Goal: Check status: Check status

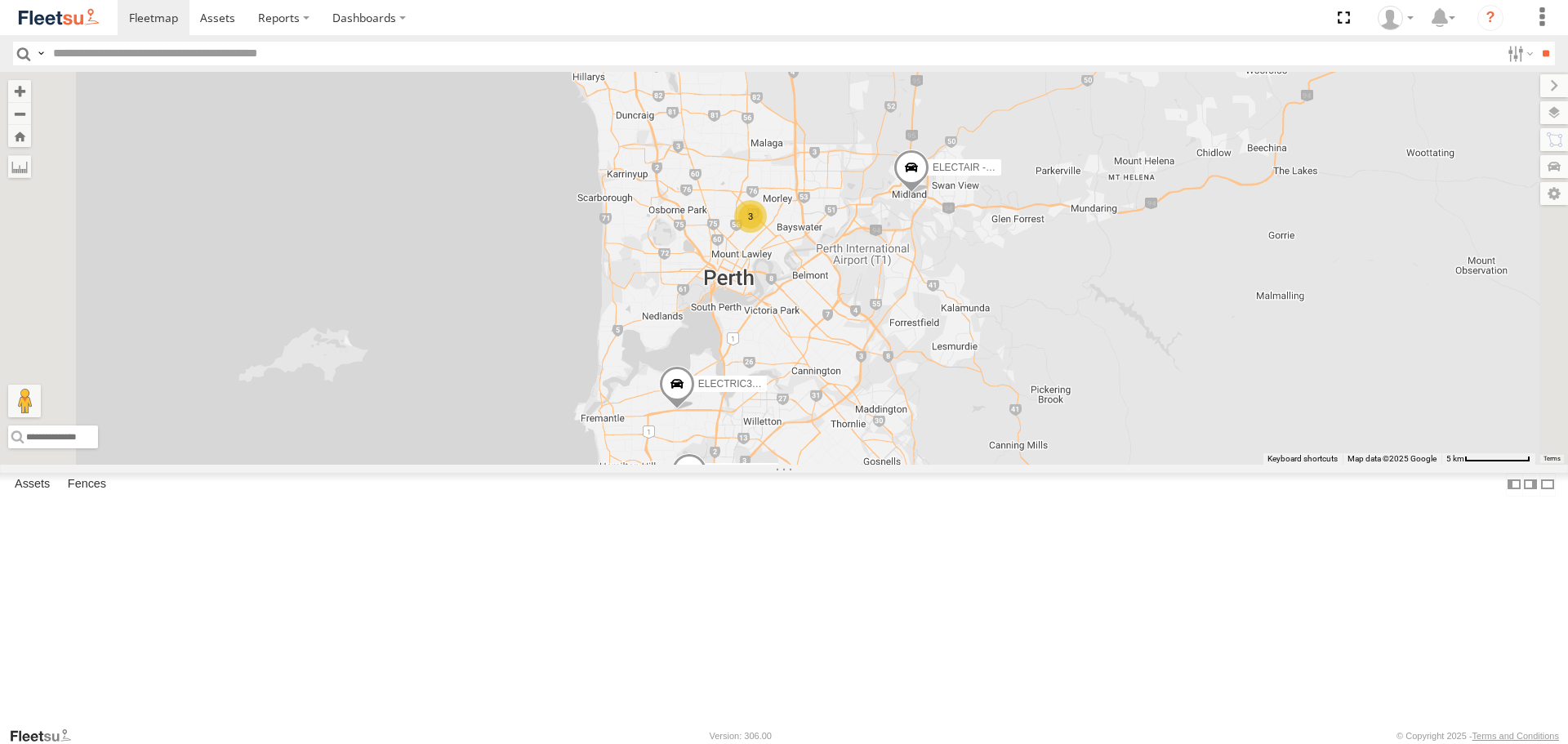
click at [0, 0] on span at bounding box center [0, 0] width 0 height 0
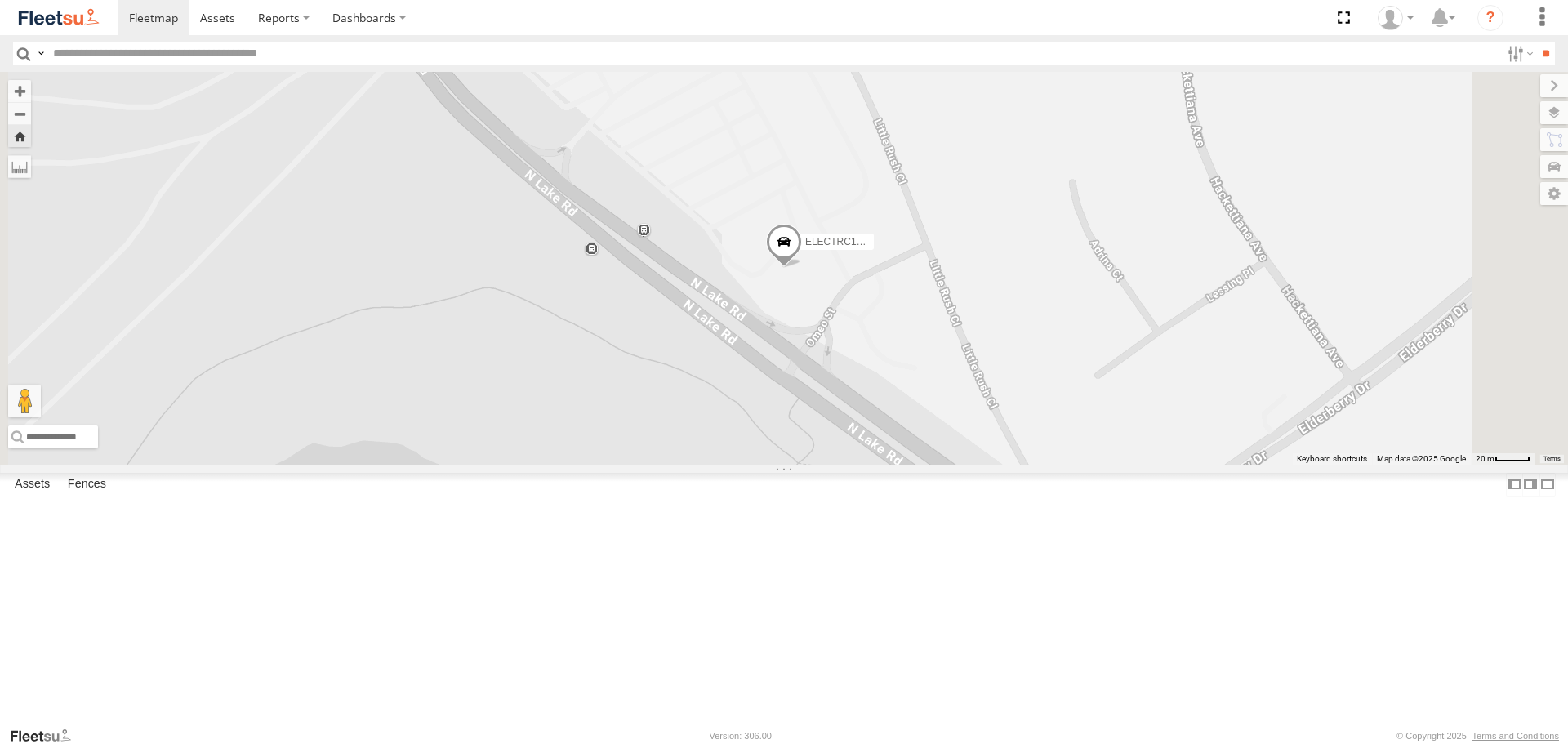
click at [802, 268] on span at bounding box center [784, 246] width 36 height 44
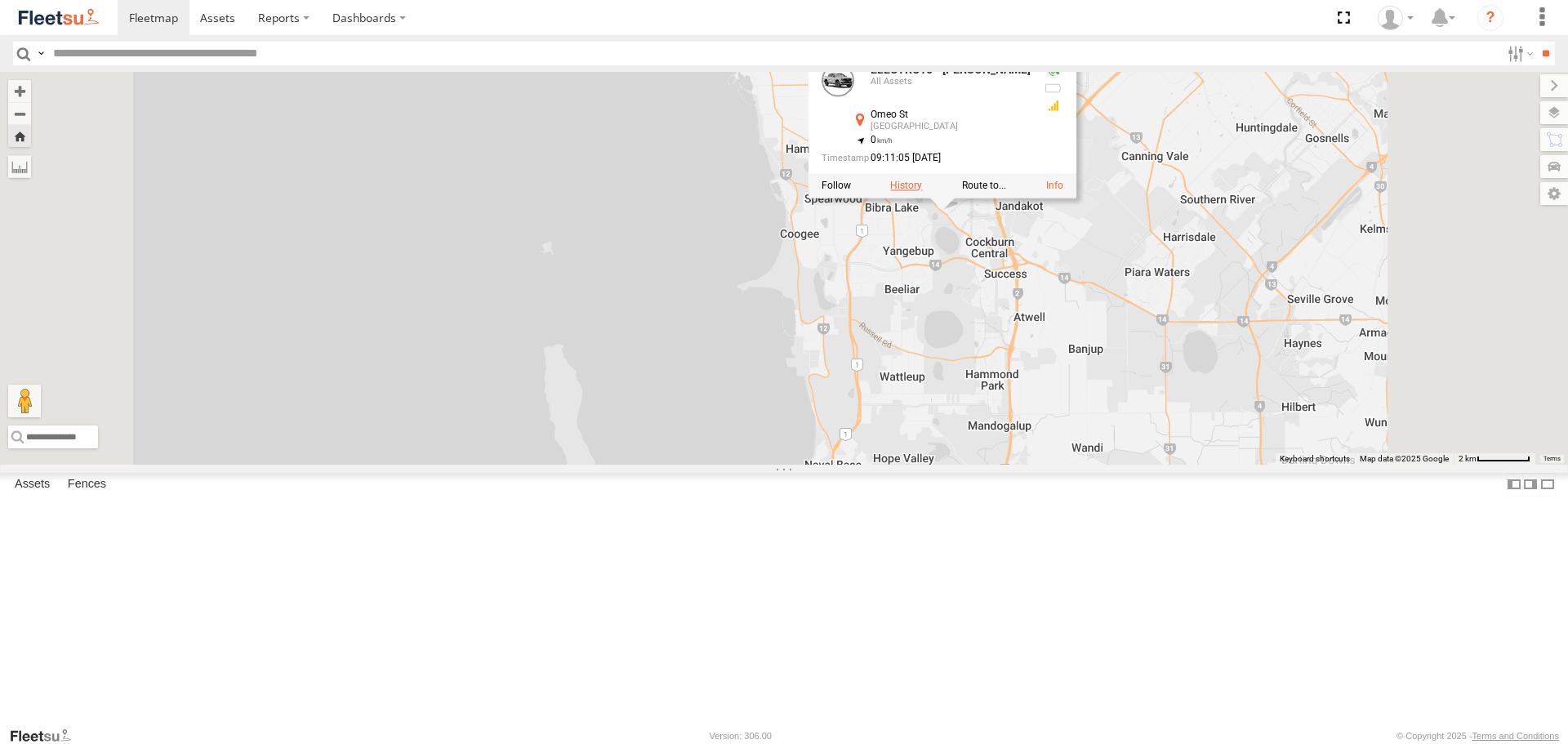
click at [922, 192] on label at bounding box center [906, 186] width 32 height 11
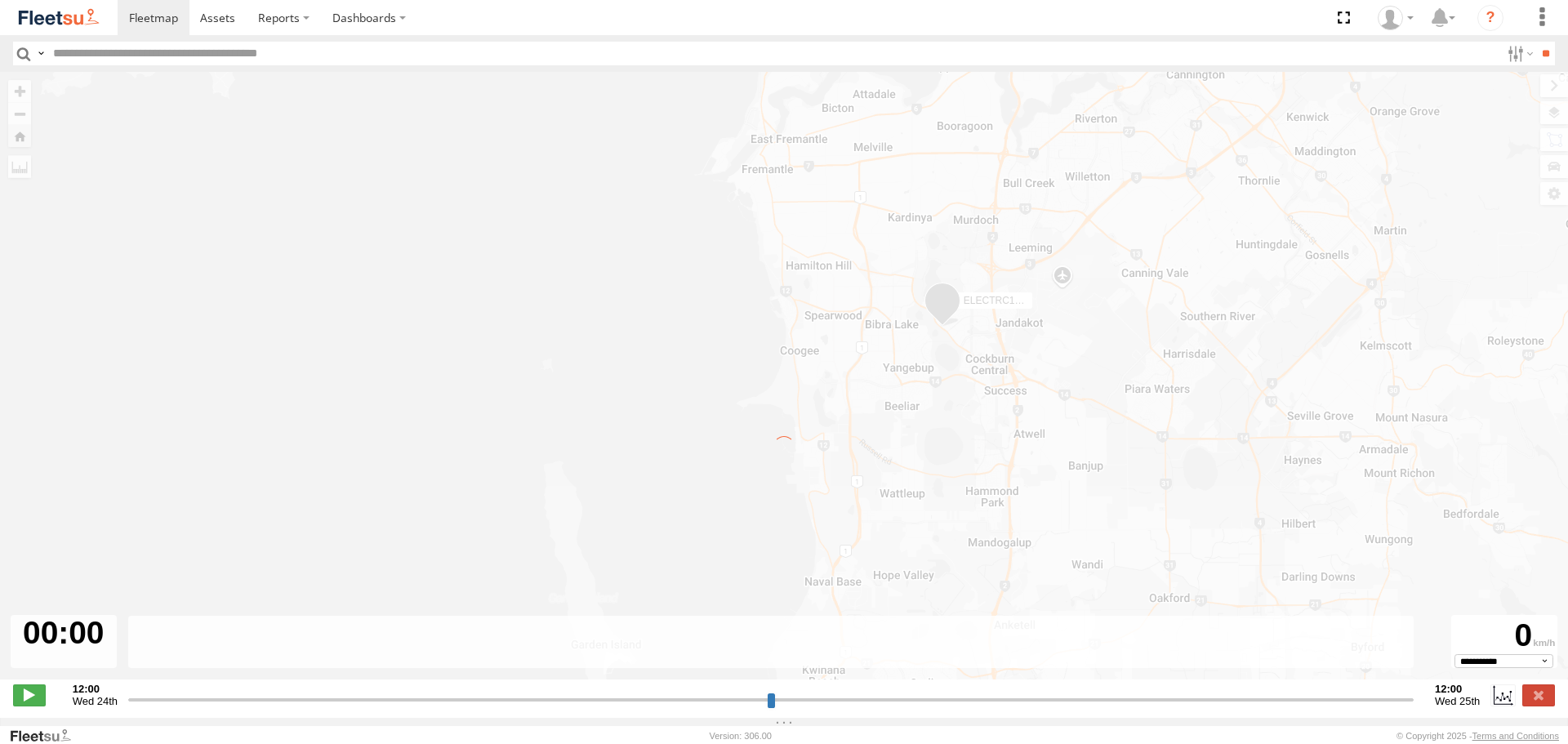
type input "**********"
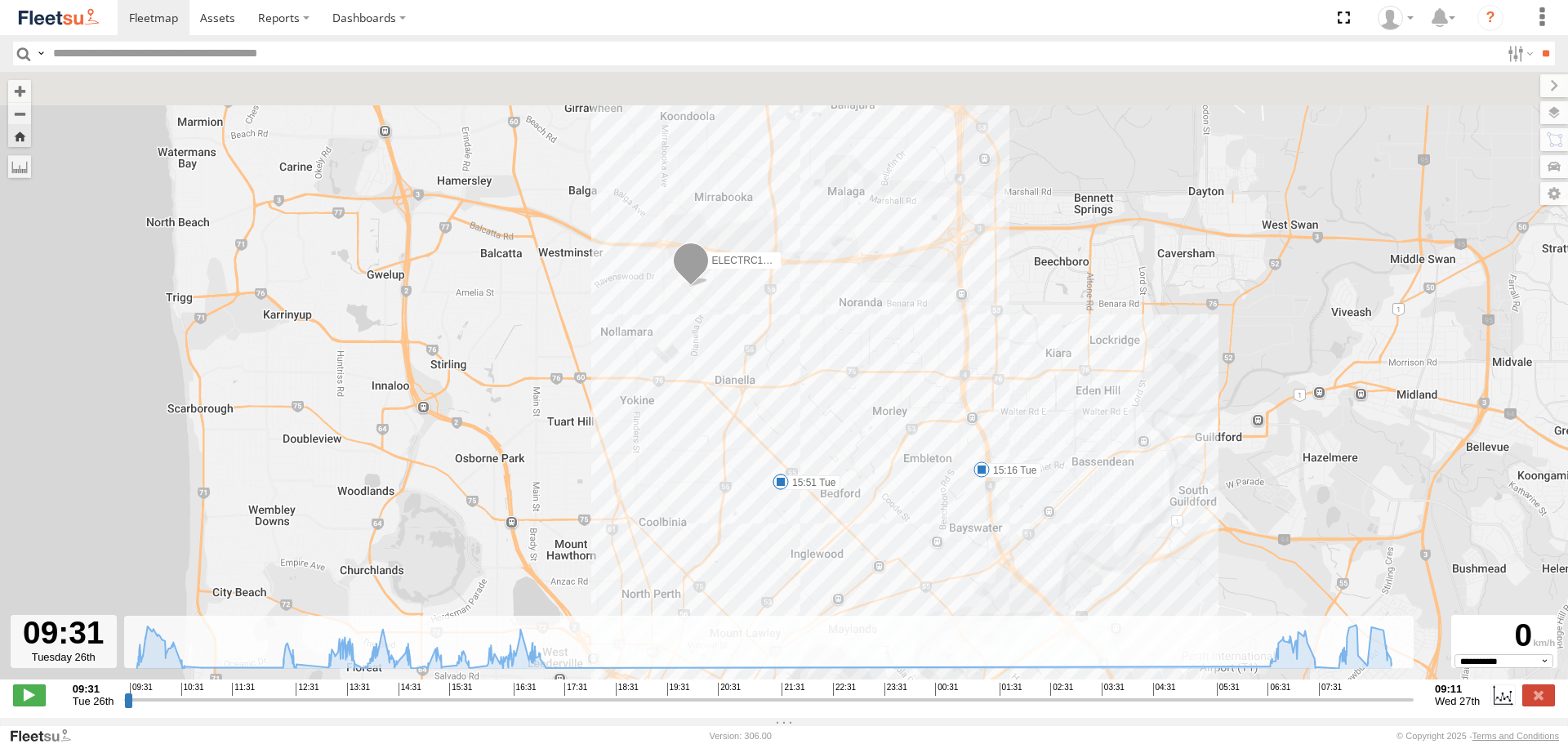
drag, startPoint x: 768, startPoint y: 190, endPoint x: 919, endPoint y: 351, distance: 220.7
click at [919, 351] on div "ELECTRC16 - Johnny 10:36 Tue 10:47 Tue 12:35 Tue 13:03 Tue 13:41 Tue 13:49 Tue …" at bounding box center [784, 384] width 1568 height 625
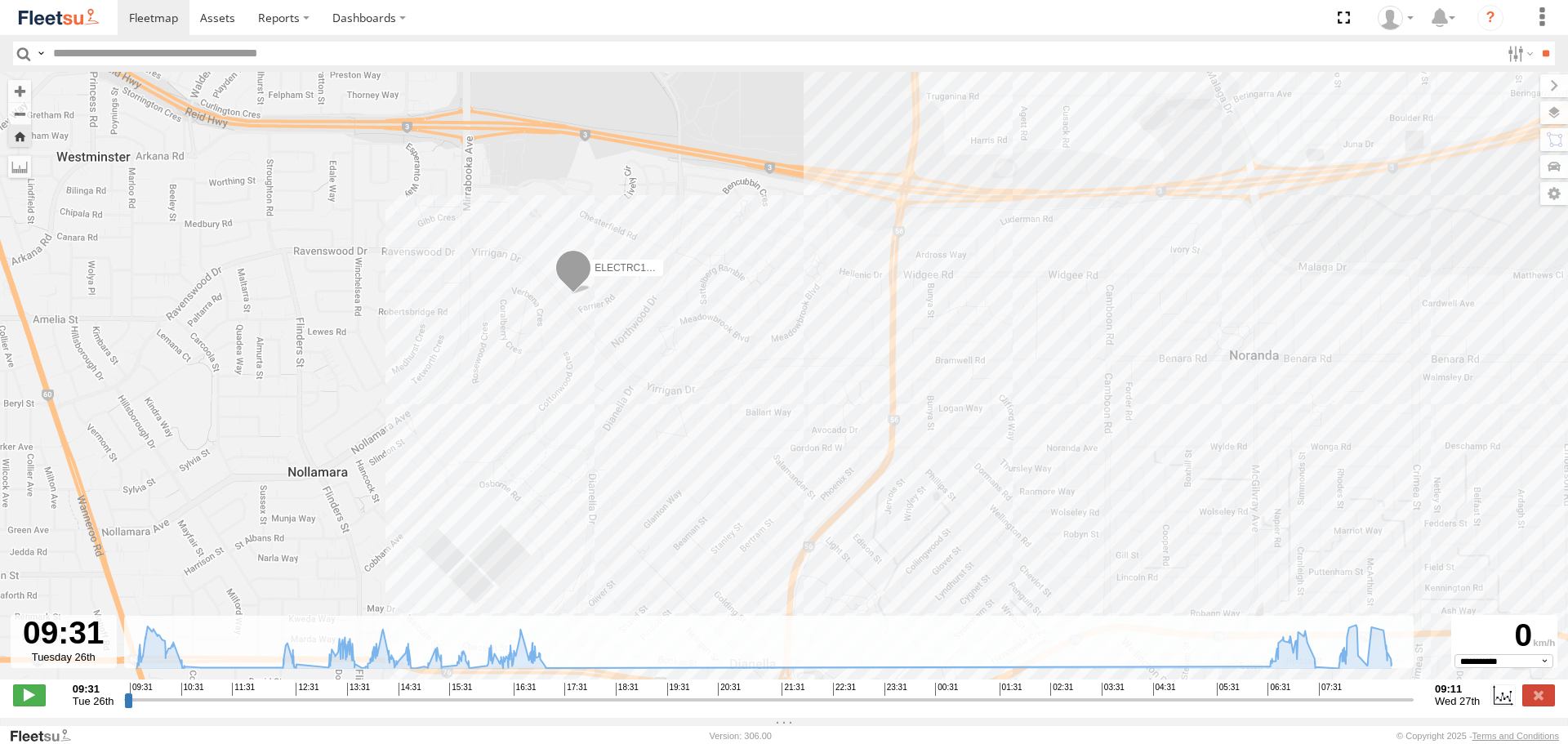
click at [77, 15] on img at bounding box center [58, 18] width 85 height 22
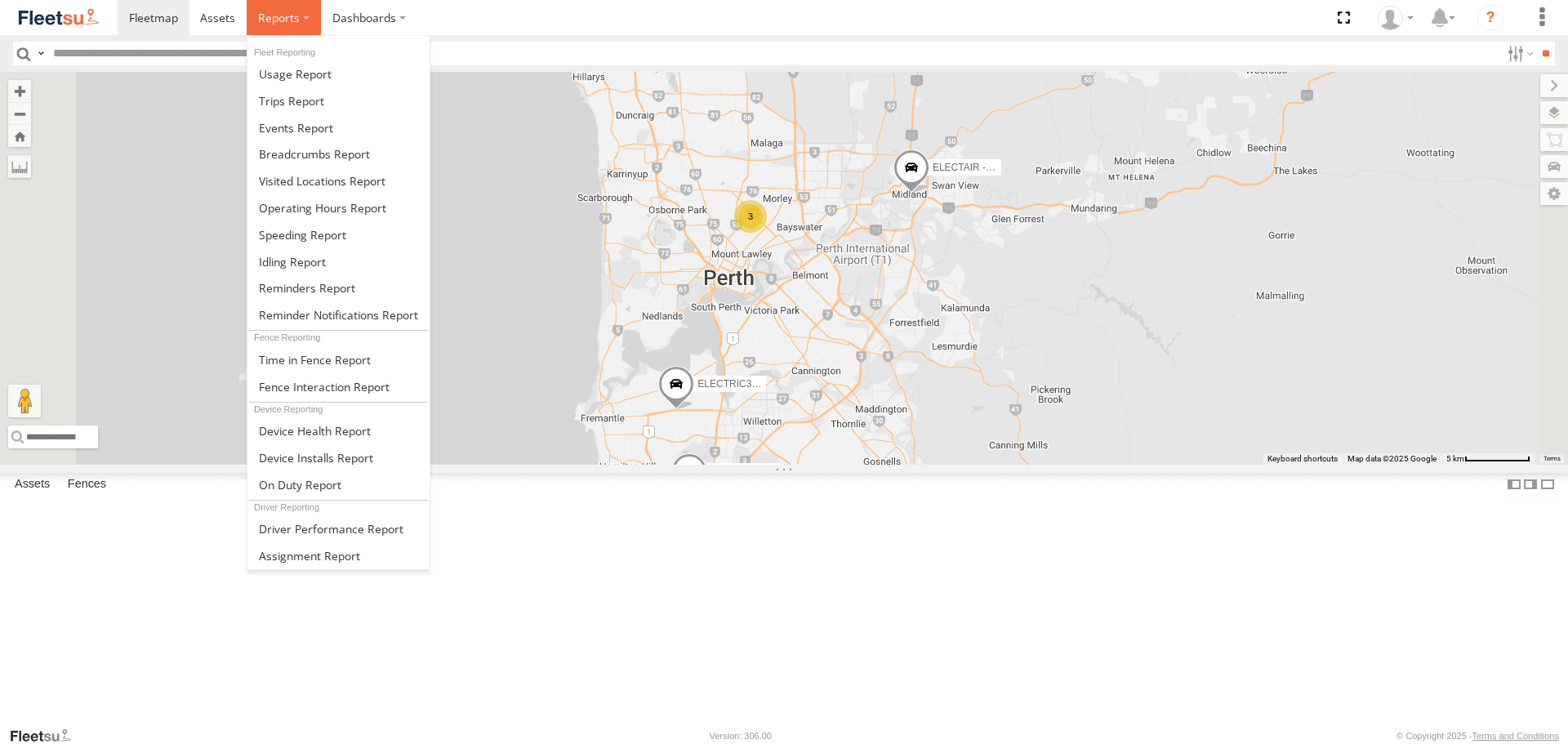
click at [271, 27] on label at bounding box center [283, 17] width 74 height 35
click at [322, 109] on link at bounding box center [338, 101] width 182 height 27
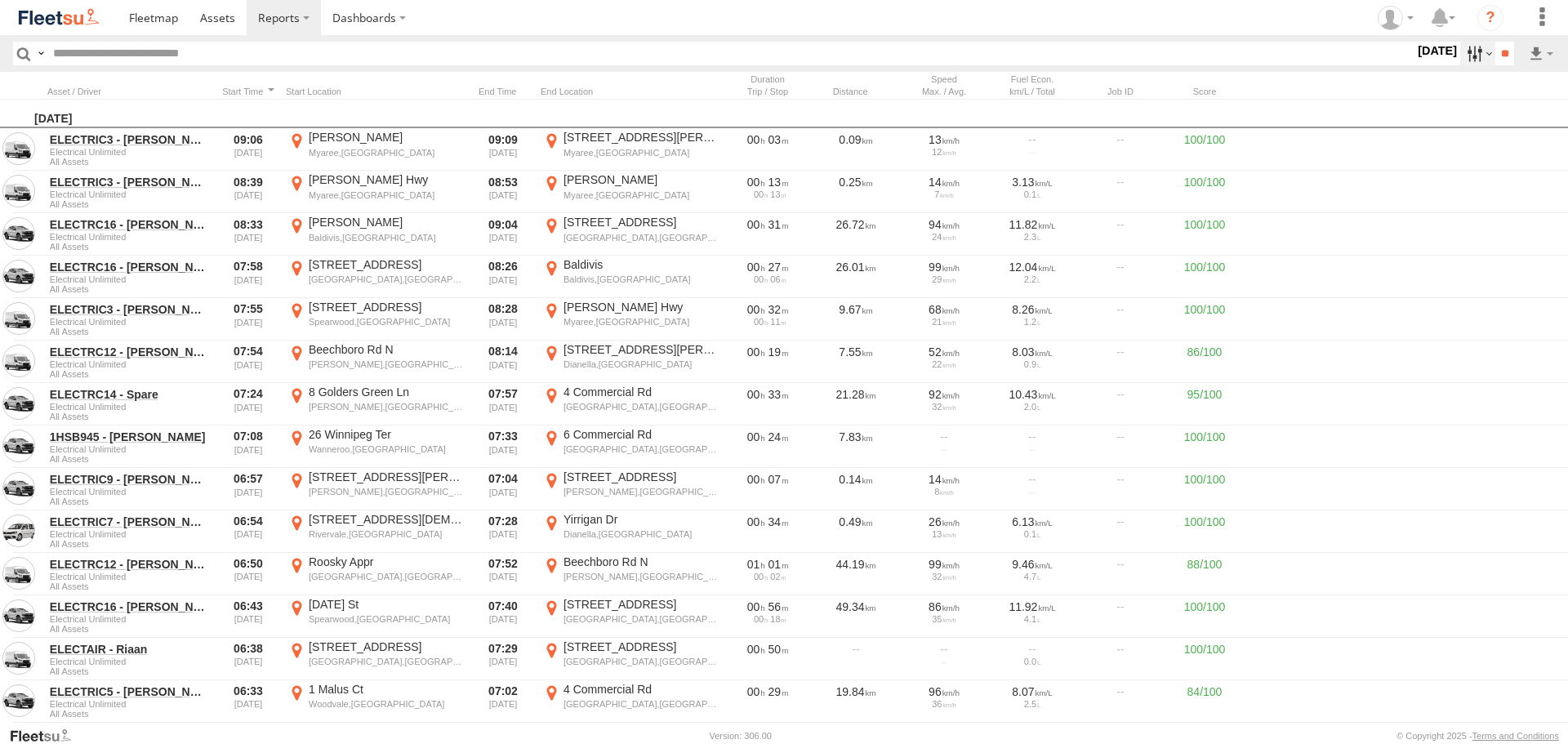
click at [1469, 56] on label at bounding box center [1477, 54] width 35 height 24
click at [228, 17] on span at bounding box center [217, 17] width 35 height 15
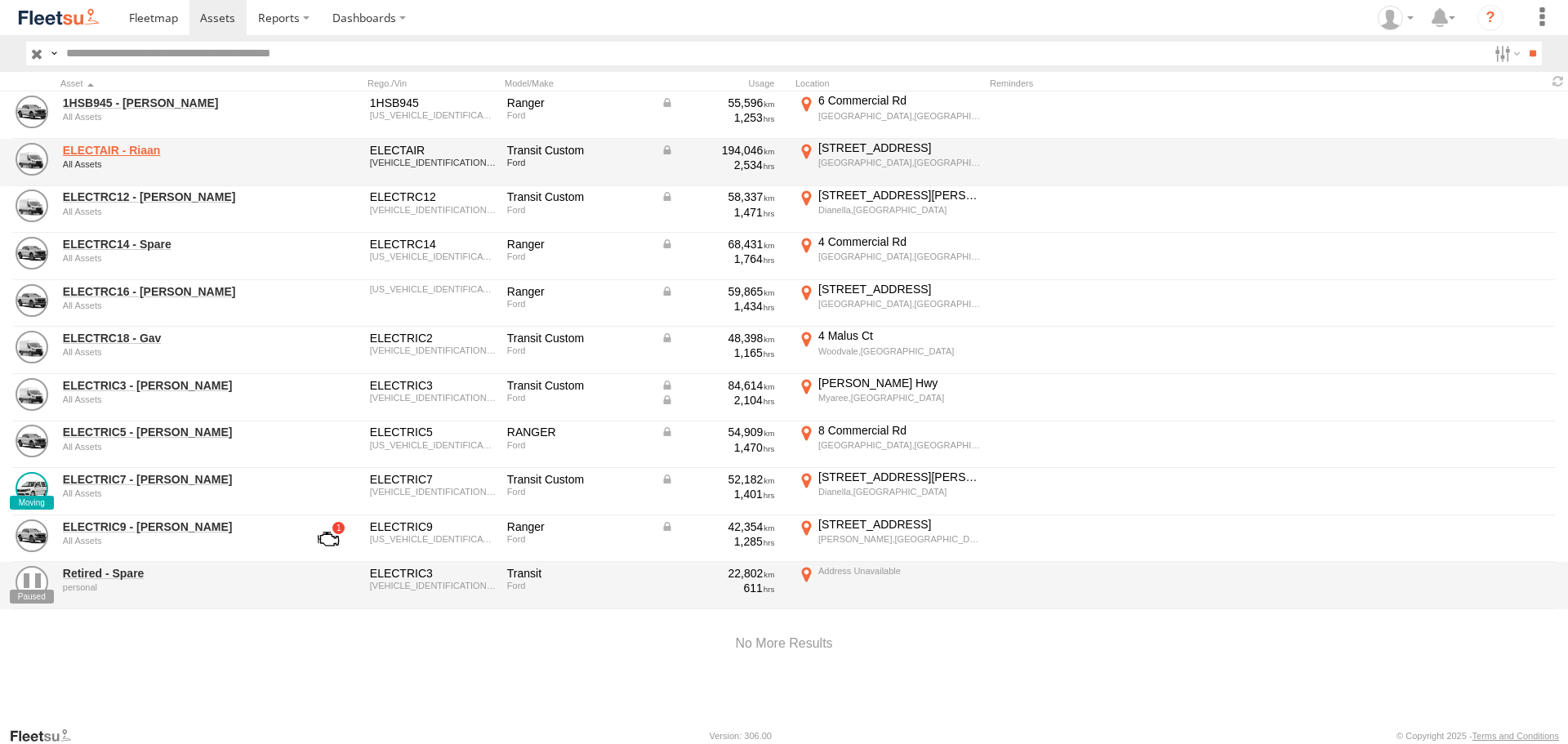
click at [139, 156] on link "ELECTAIR - Riaan" at bounding box center [175, 150] width 224 height 15
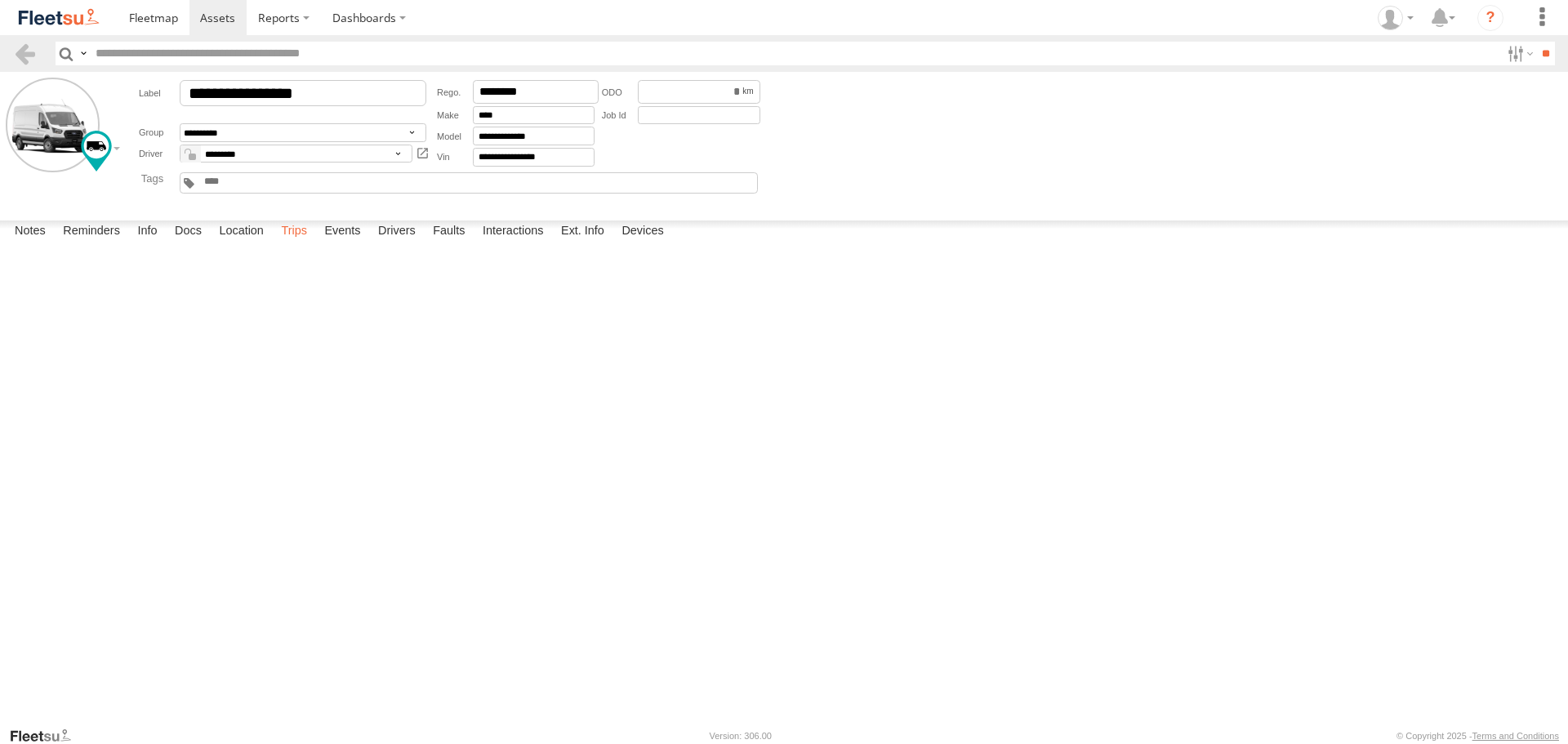
click at [301, 244] on label "Trips" at bounding box center [294, 232] width 43 height 23
click at [232, 24] on span at bounding box center [217, 17] width 35 height 15
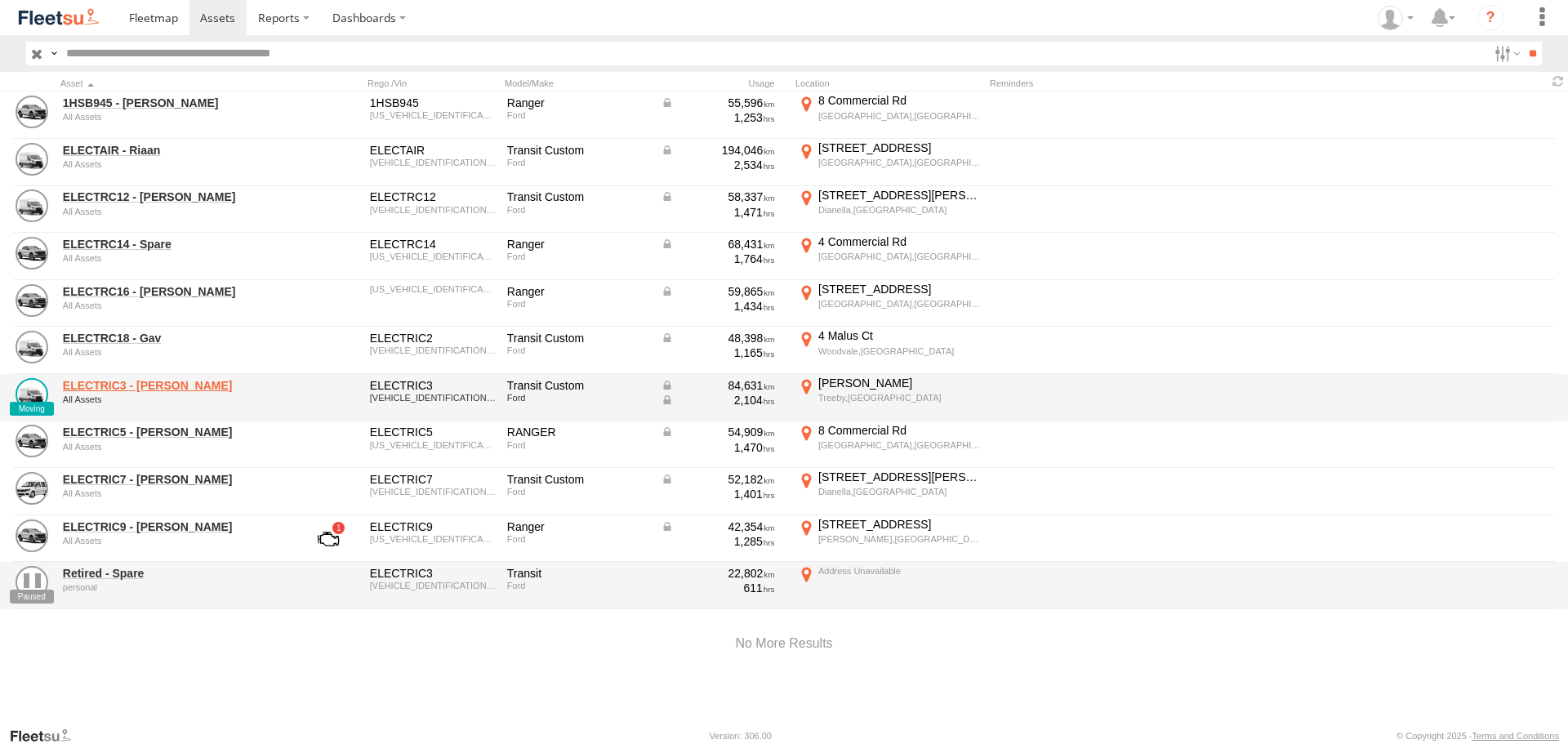
click at [140, 387] on link "ELECTRIC3 - [PERSON_NAME]" at bounding box center [175, 385] width 224 height 15
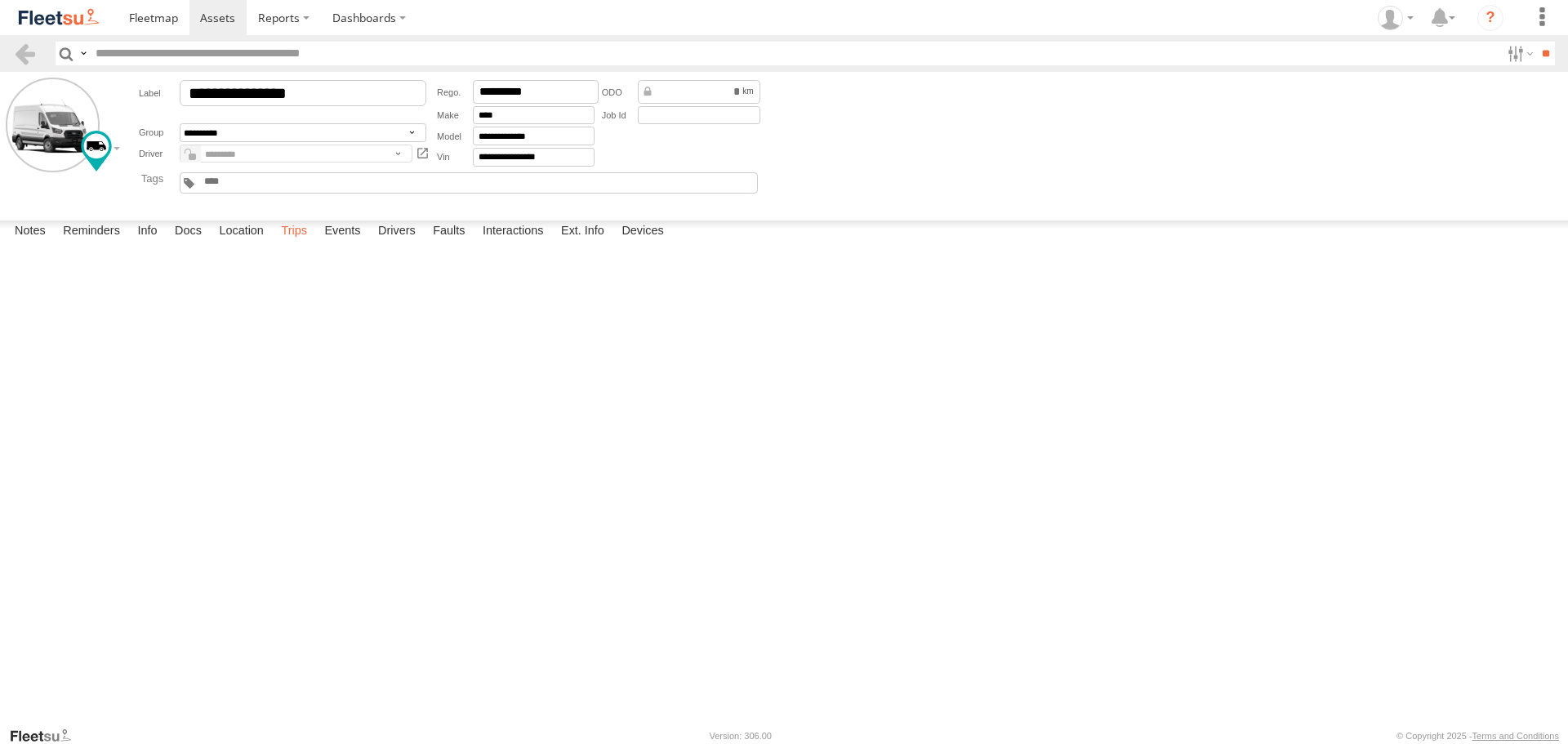
click at [313, 244] on label "Trips" at bounding box center [294, 232] width 43 height 23
